Goal: Transaction & Acquisition: Obtain resource

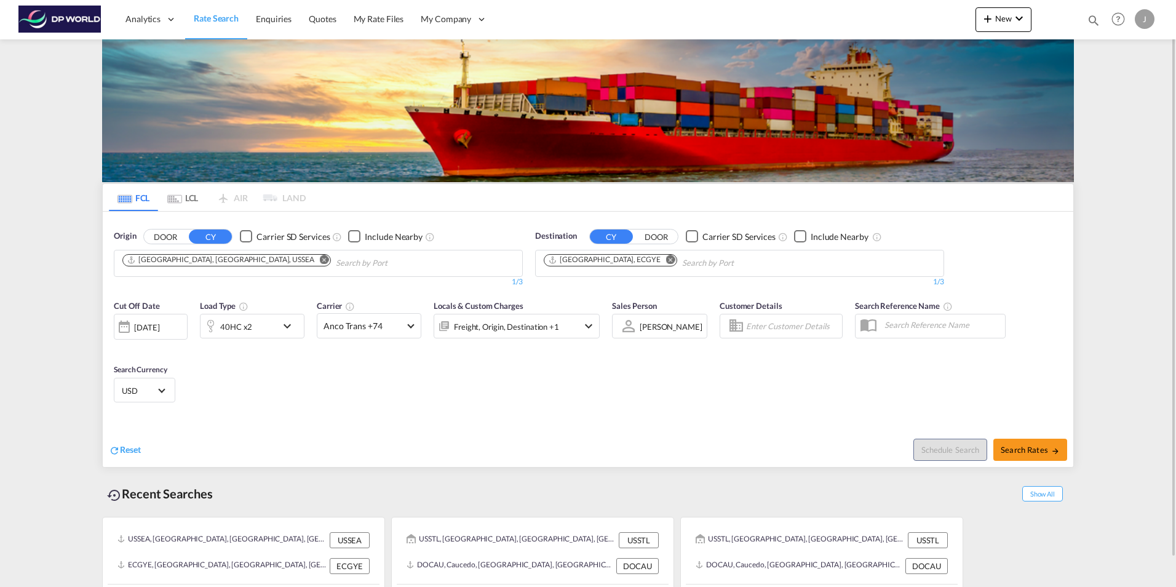
click at [320, 261] on md-icon "Remove" at bounding box center [324, 259] width 9 height 9
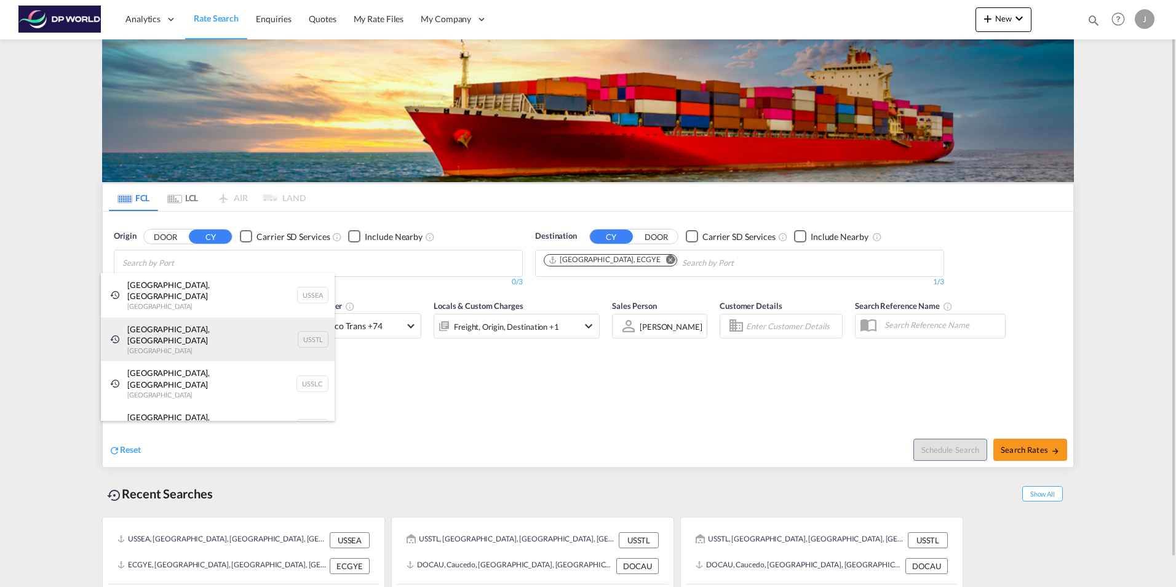
click at [155, 320] on div "Saint Louis, MO United States USSTL" at bounding box center [218, 339] width 234 height 44
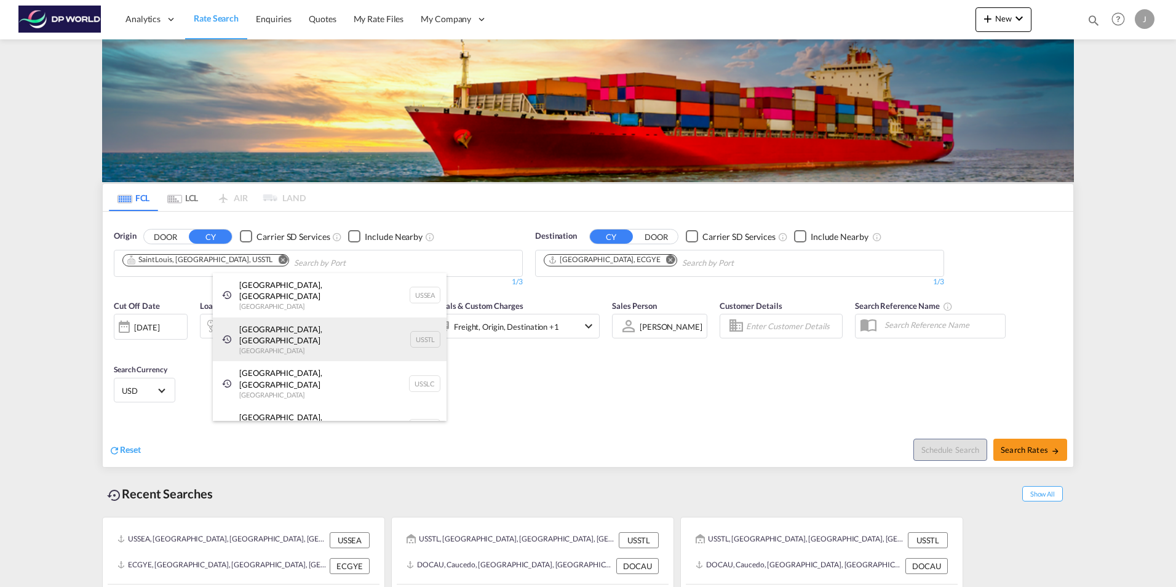
click at [255, 320] on div "Saint Louis, MO United States USSTL" at bounding box center [330, 339] width 234 height 44
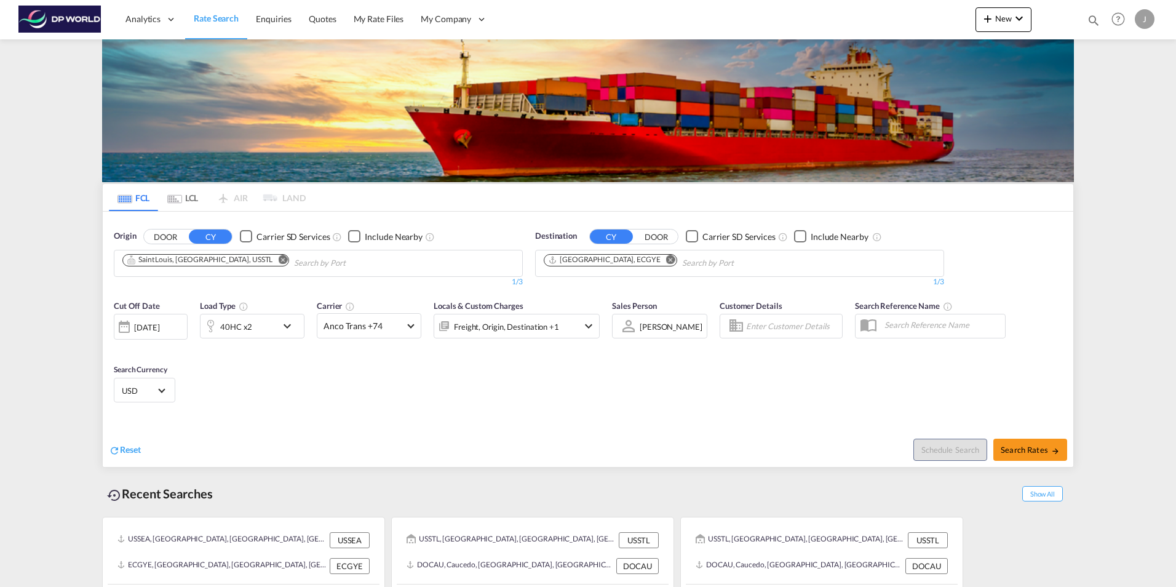
click at [666, 260] on md-icon "Remove" at bounding box center [670, 259] width 9 height 9
click at [565, 262] on body "Analytics Dashboard Rate Search Enquiries Quotes My Rate Files My Company" at bounding box center [588, 293] width 1176 height 587
type input "Royal Canin"
click at [642, 266] on input "Royal Canin" at bounding box center [602, 263] width 117 height 20
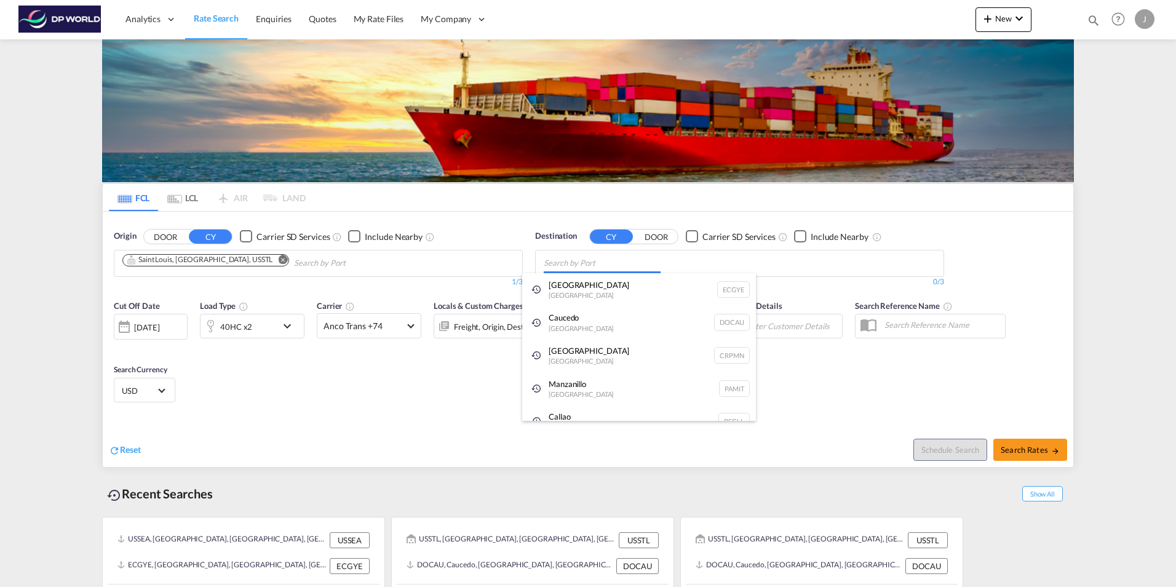
click at [591, 262] on body "Analytics Dashboard Rate Search Enquiries Quotes My Rate Files My Company" at bounding box center [588, 293] width 1176 height 587
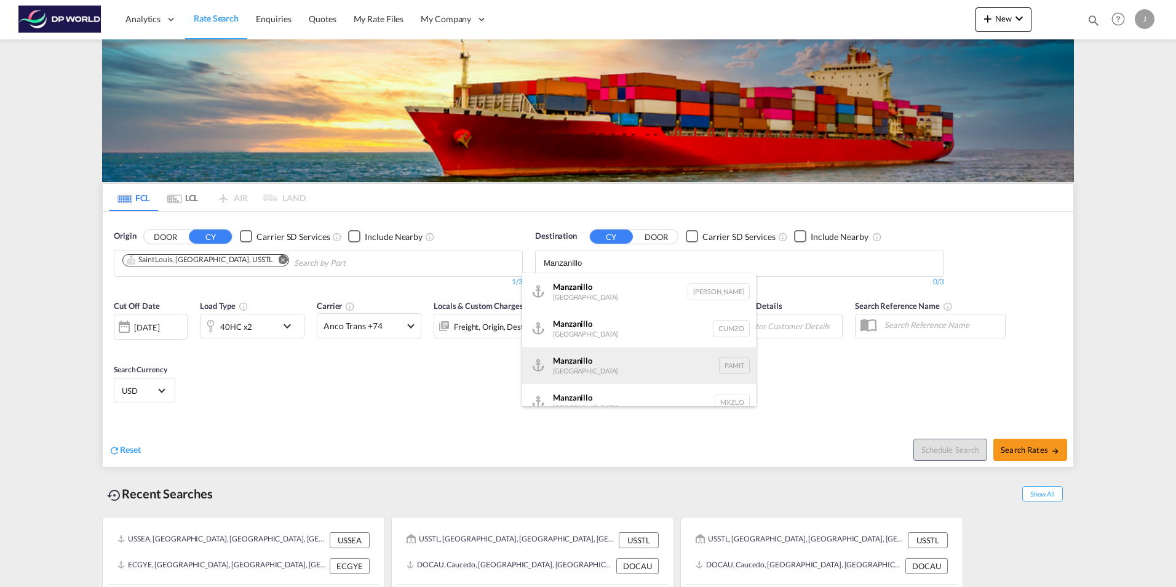
type input "Manzanillo"
click at [577, 365] on div "Manzanillo Panama PAMIT" at bounding box center [639, 365] width 234 height 37
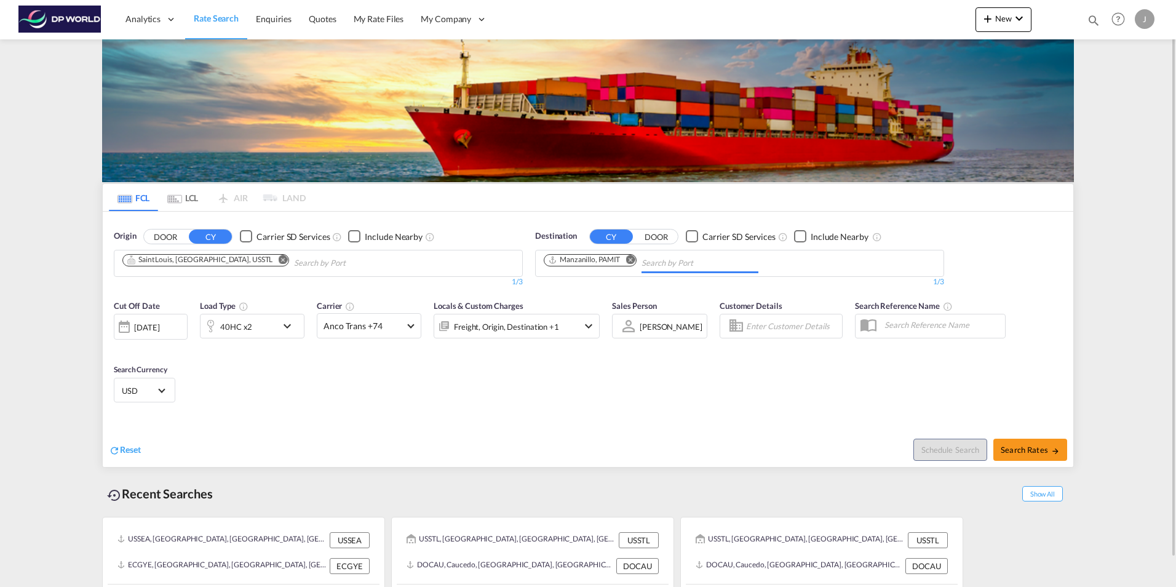
click at [127, 324] on div at bounding box center [124, 326] width 20 height 25
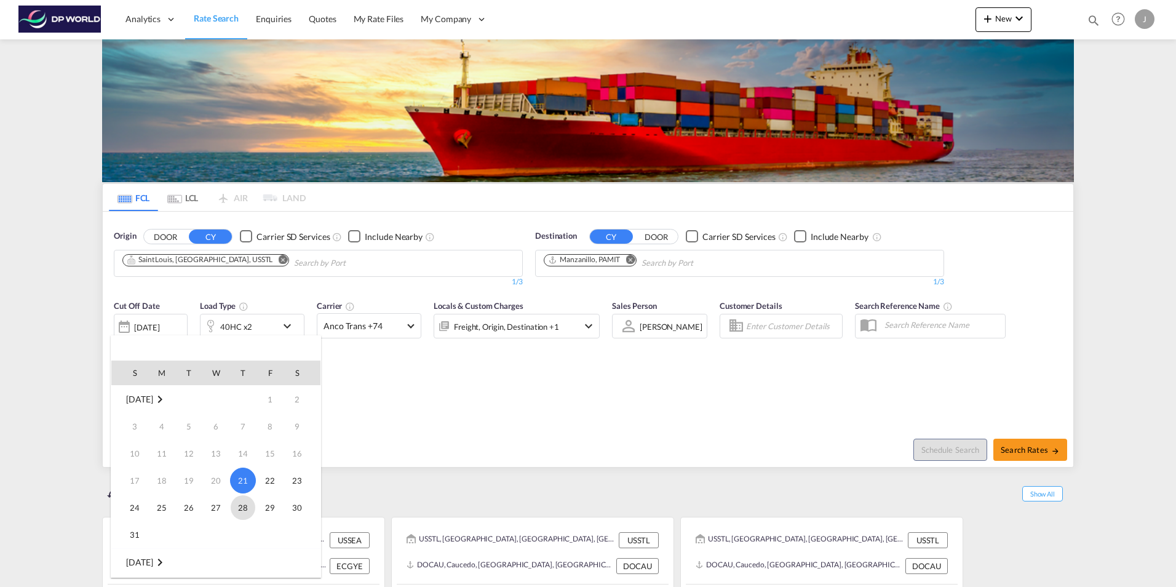
click at [244, 504] on span "28" at bounding box center [243, 507] width 25 height 25
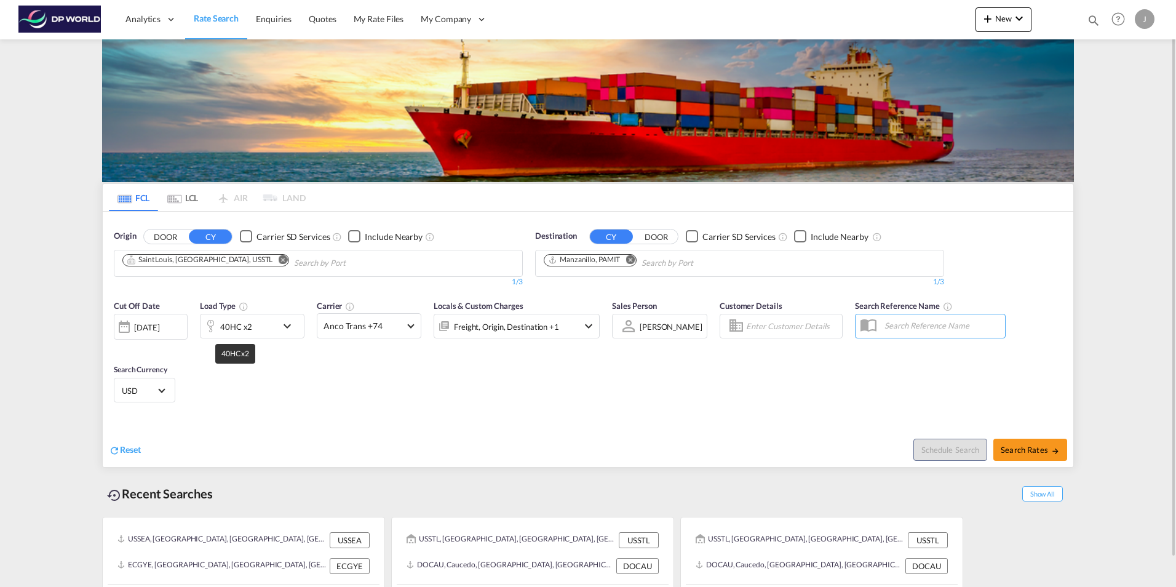
click at [250, 326] on div "40HC x2" at bounding box center [236, 326] width 32 height 17
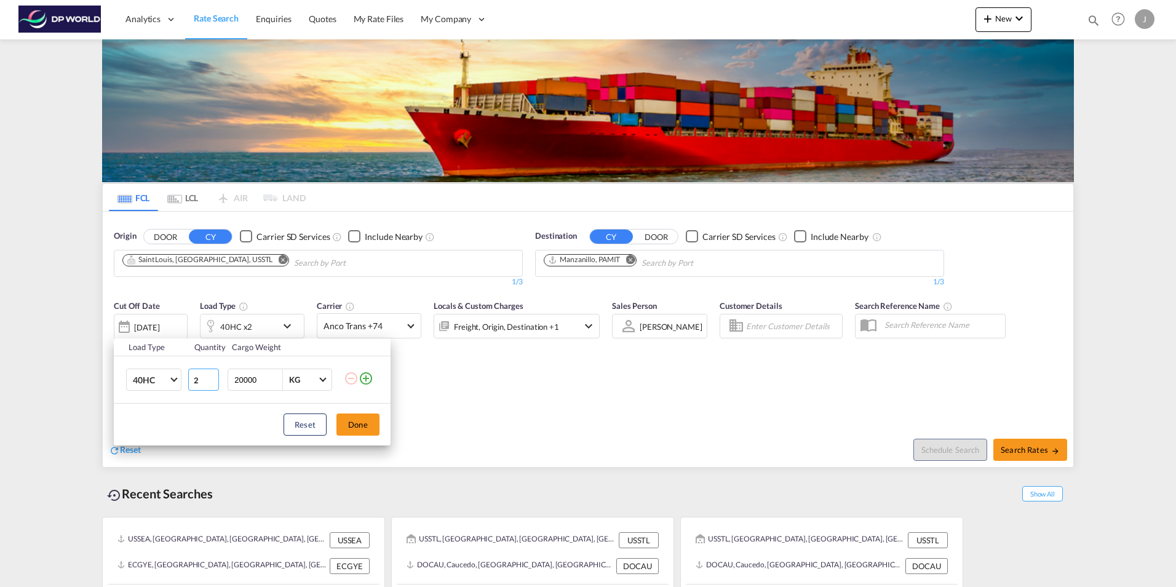
click at [199, 381] on input "2" at bounding box center [203, 380] width 31 height 22
type input "1"
click at [213, 382] on input "1" at bounding box center [203, 380] width 31 height 22
click at [364, 424] on button "Done" at bounding box center [358, 424] width 43 height 22
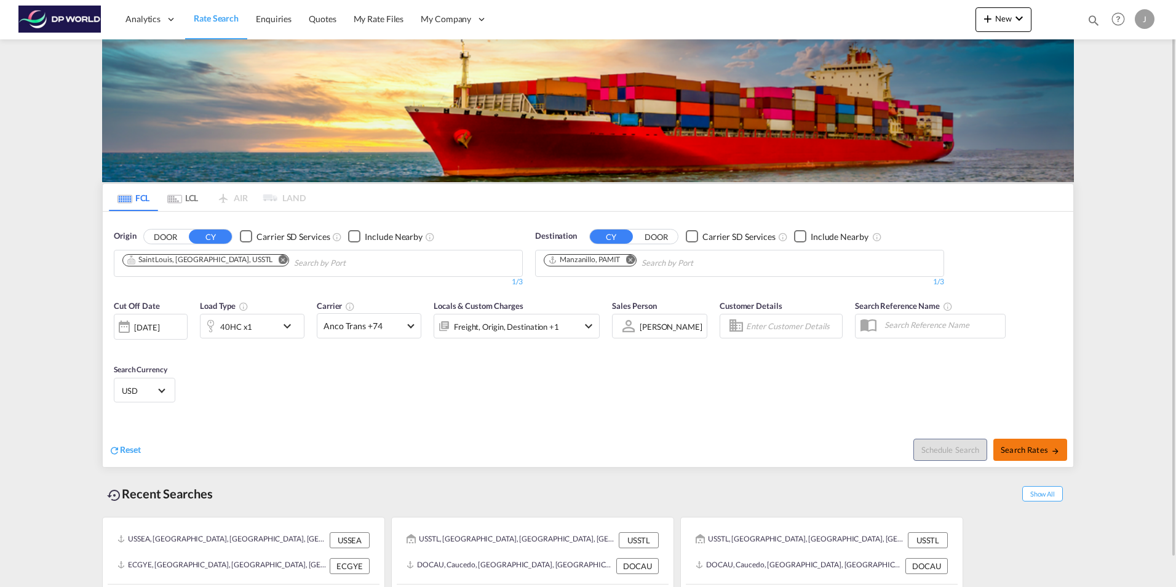
click at [1029, 445] on span "Search Rates" at bounding box center [1030, 450] width 59 height 10
type input "USSTL to PAMIT / 28 Aug 2025"
